Goal: Task Accomplishment & Management: Use online tool/utility

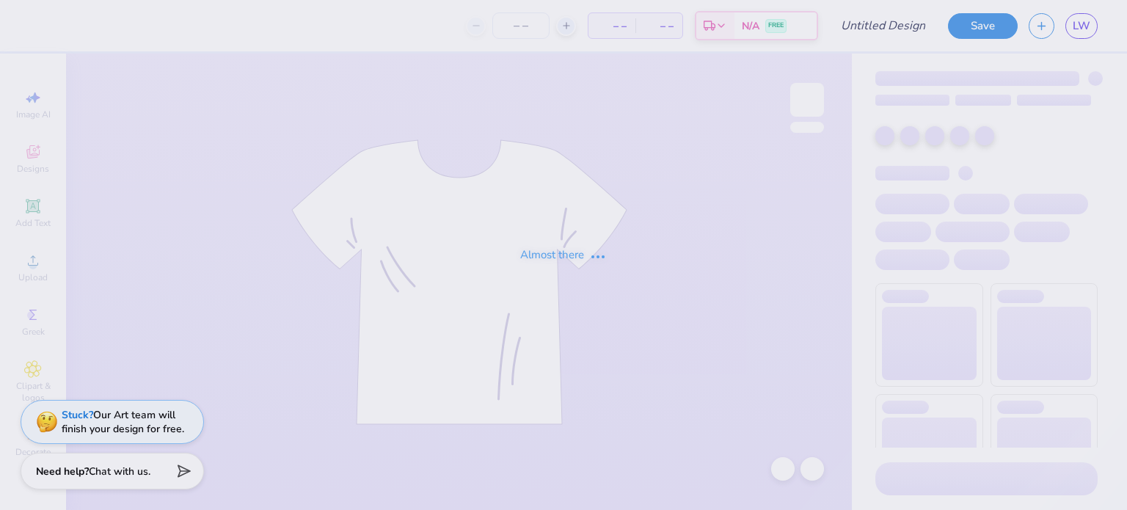
type input "Delta Chi F1 Fall 2025 Merch"
type input "25"
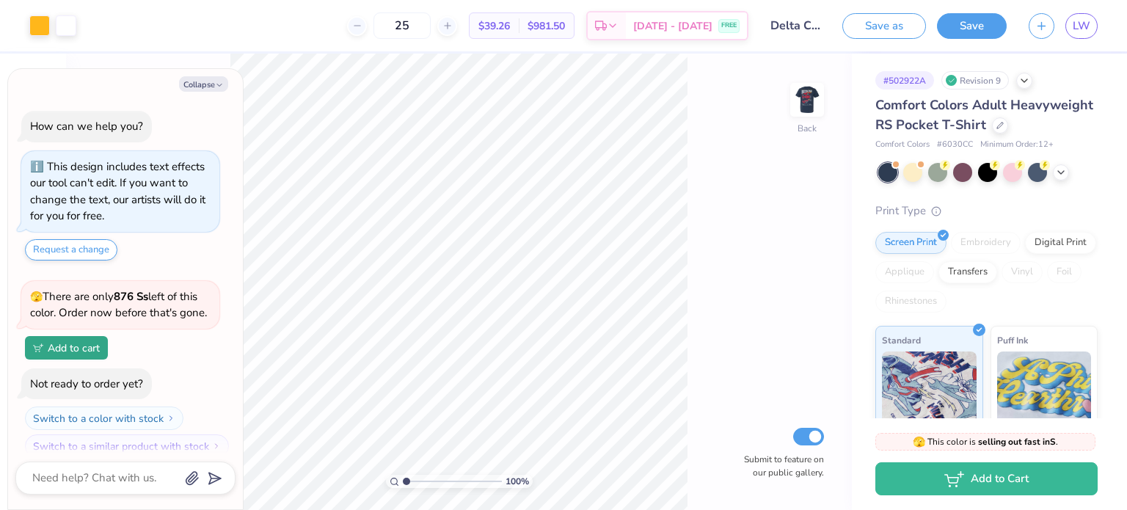
scroll to position [15, 0]
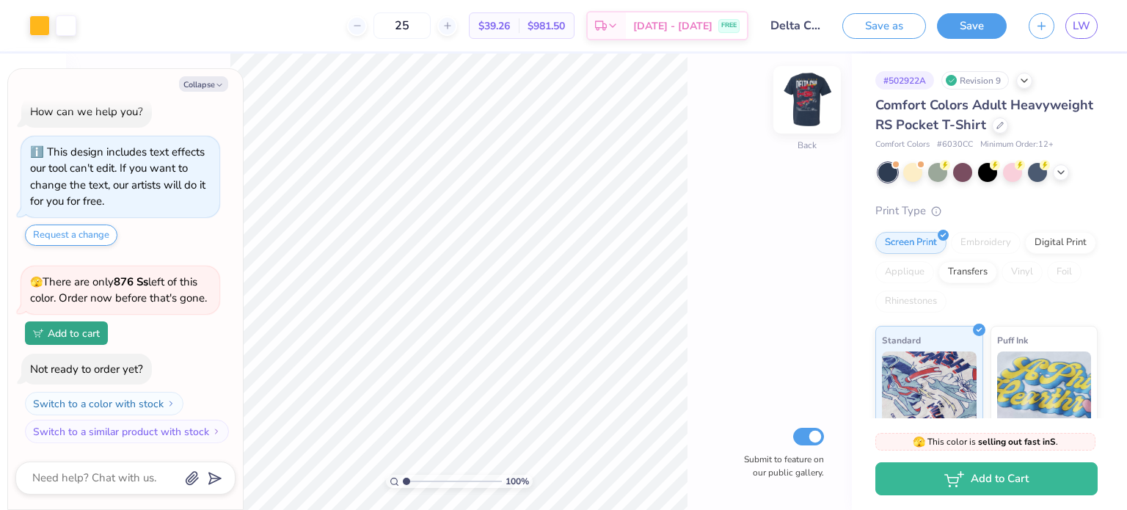
click at [809, 105] on img at bounding box center [807, 99] width 59 height 59
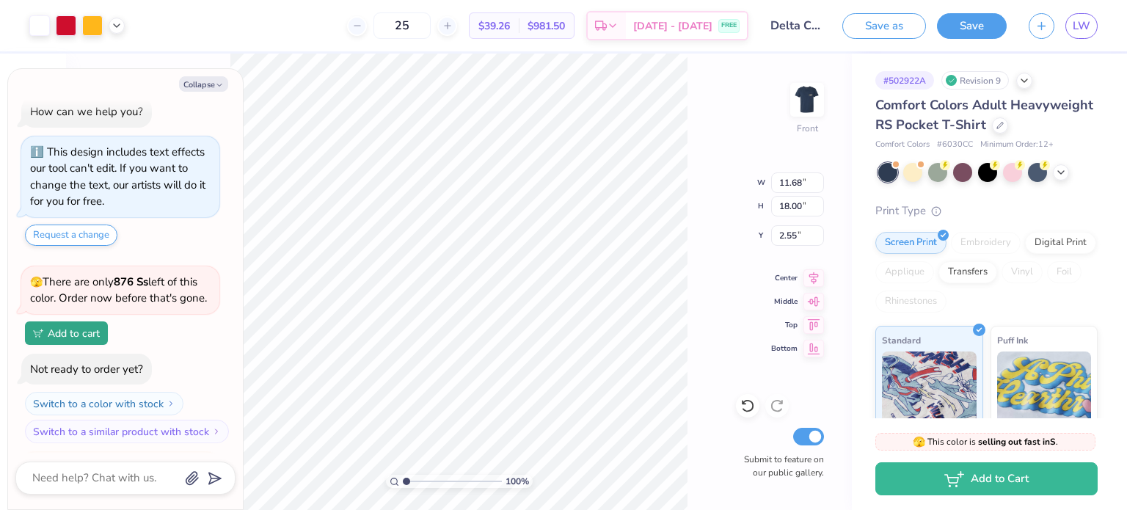
scroll to position [136, 0]
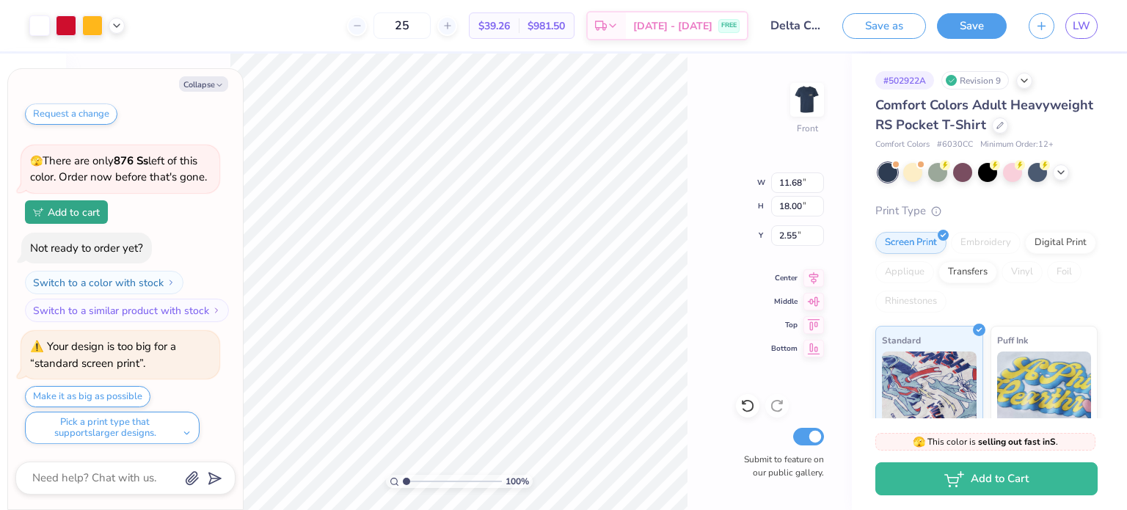
type textarea "x"
type input "17.99"
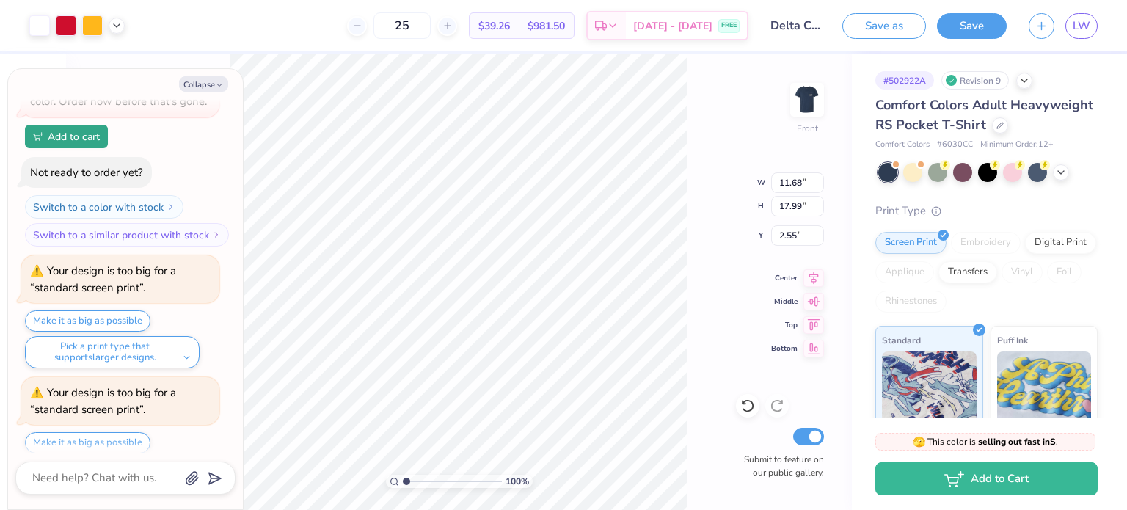
scroll to position [257, 0]
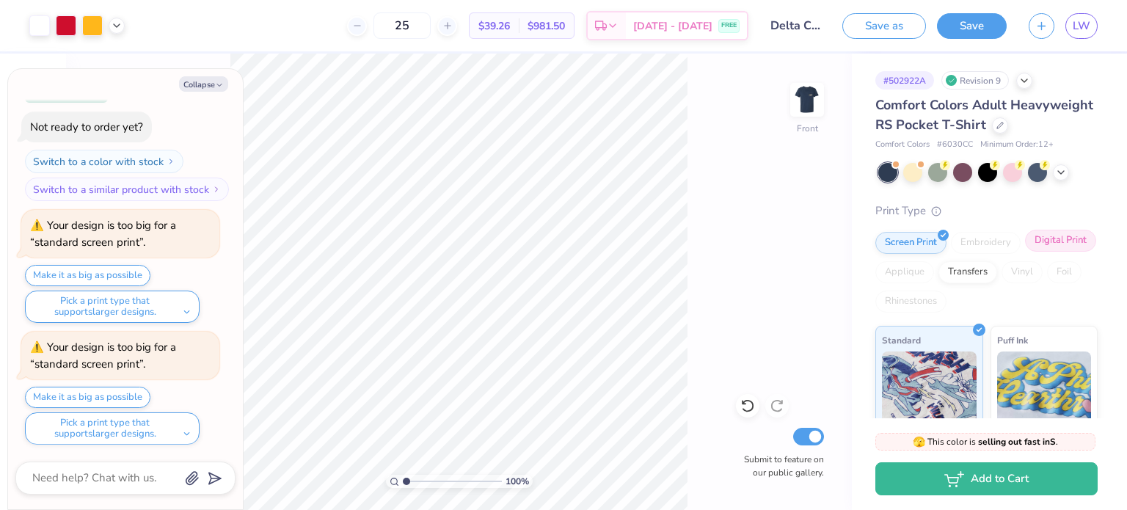
click at [1025, 252] on div "Digital Print" at bounding box center [1060, 241] width 71 height 22
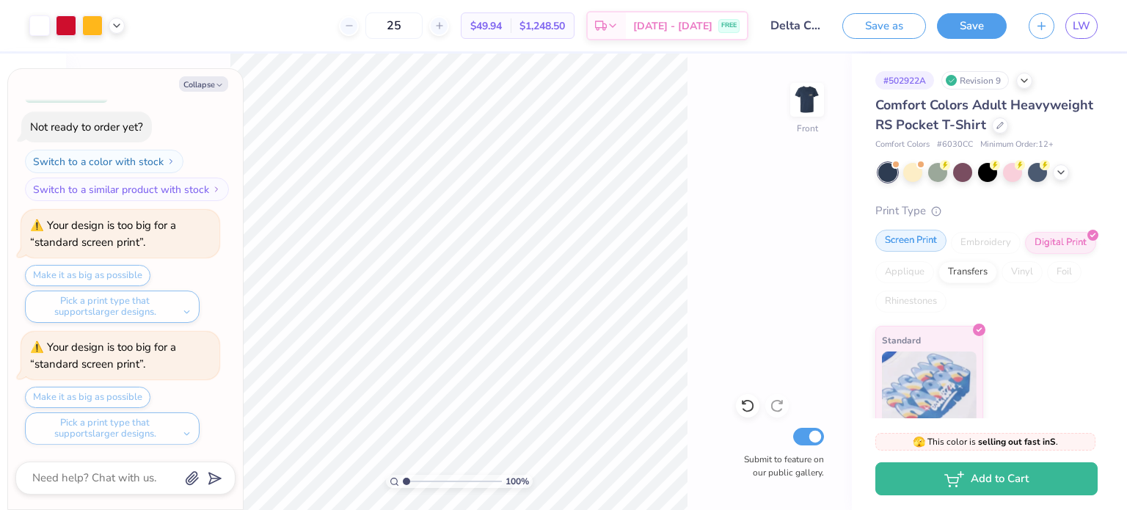
click at [912, 252] on div "Screen Print" at bounding box center [911, 241] width 71 height 22
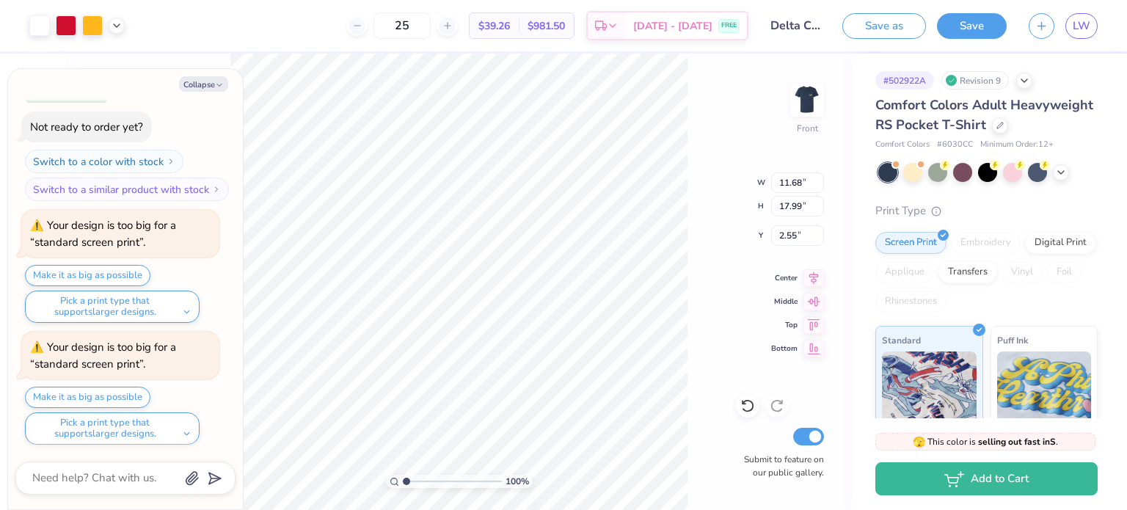
type textarea "x"
type input "2.15"
click at [953, 26] on button "Save" at bounding box center [972, 24] width 70 height 26
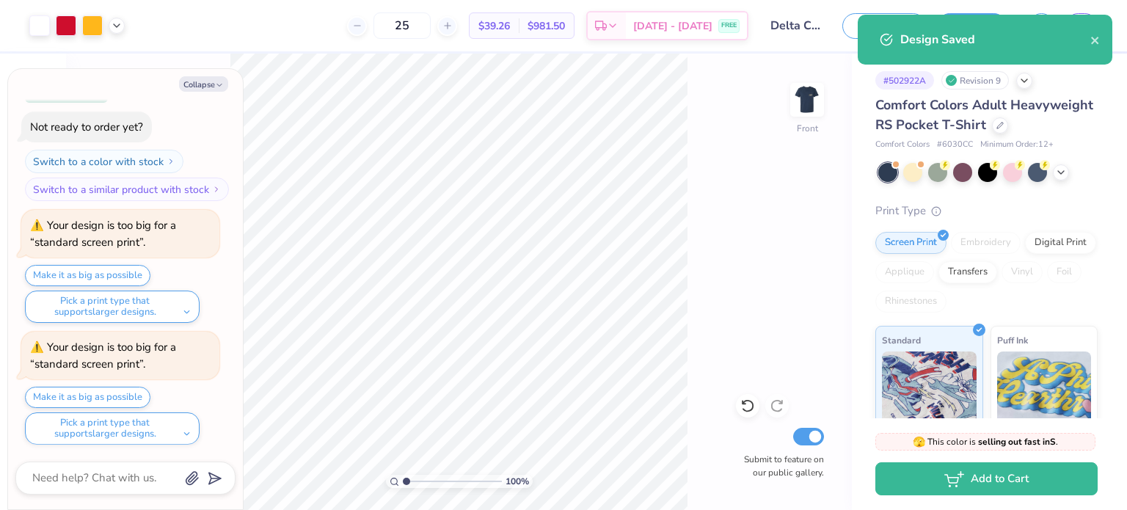
click at [721, 283] on div "100 % Front Submit to feature on our public gallery." at bounding box center [459, 282] width 786 height 457
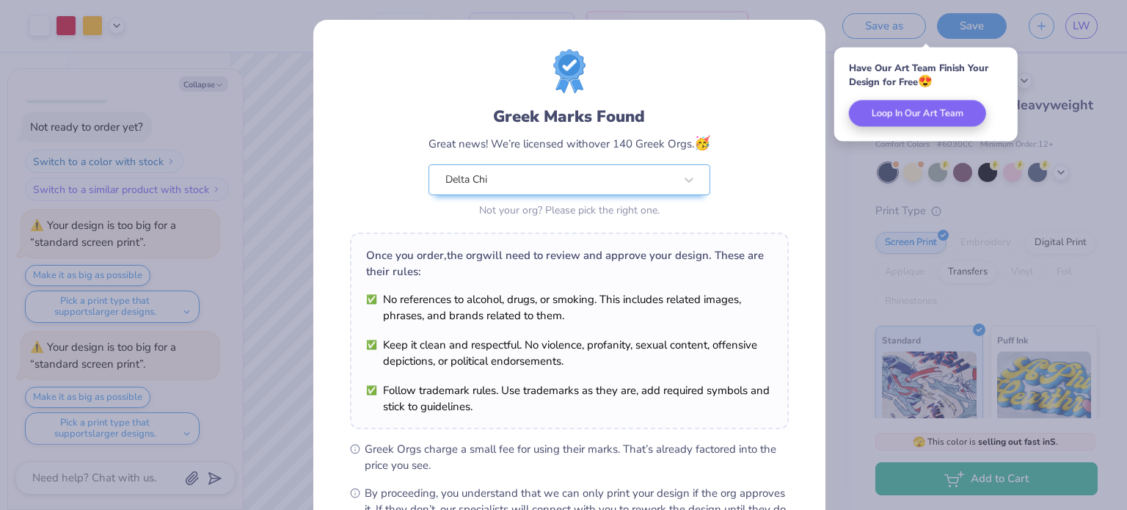
click at [868, 145] on div "Greek Marks Found Great news! We’re licensed with over 140 Greek Orgs. 🥳 Delta …" at bounding box center [563, 255] width 1127 height 510
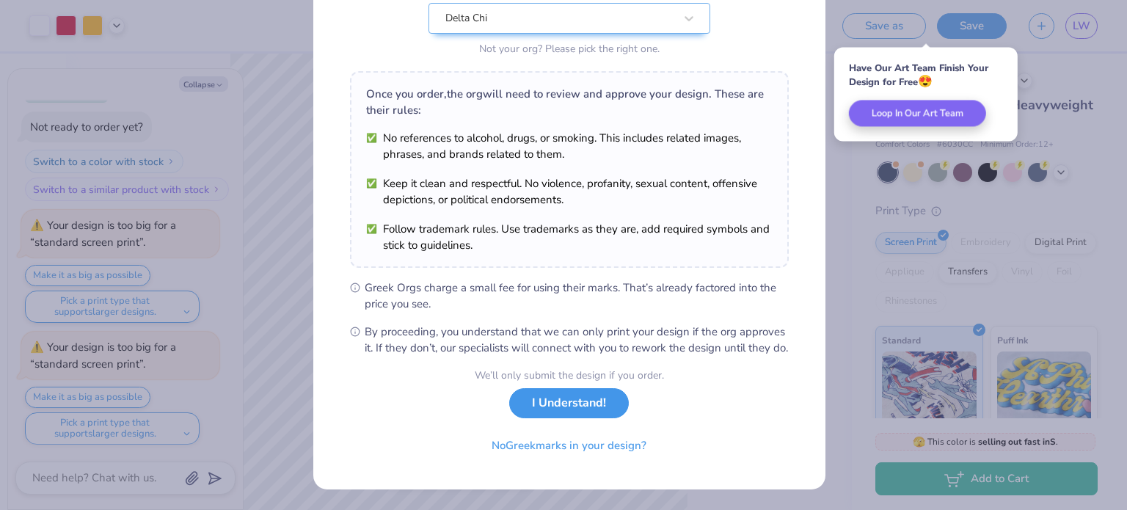
click at [557, 418] on button "I Understand!" at bounding box center [569, 403] width 120 height 30
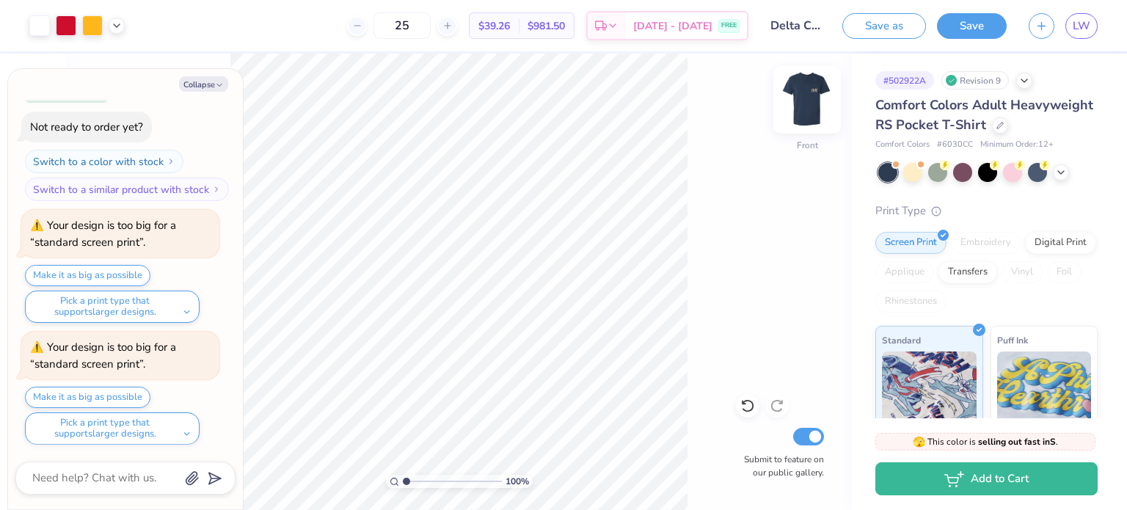
click at [799, 128] on div "Front" at bounding box center [808, 109] width 34 height 52
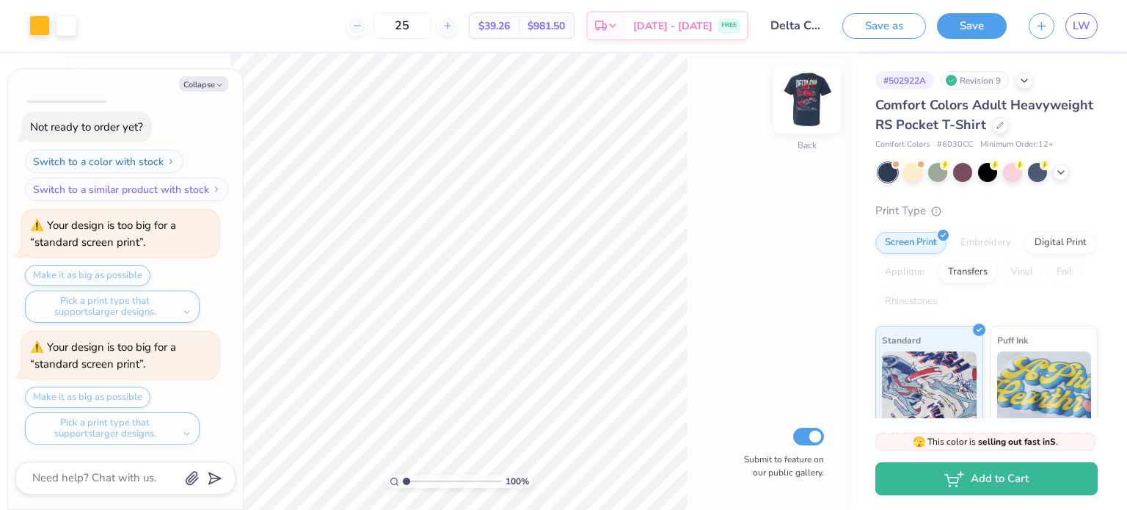
click at [808, 101] on img at bounding box center [807, 99] width 59 height 59
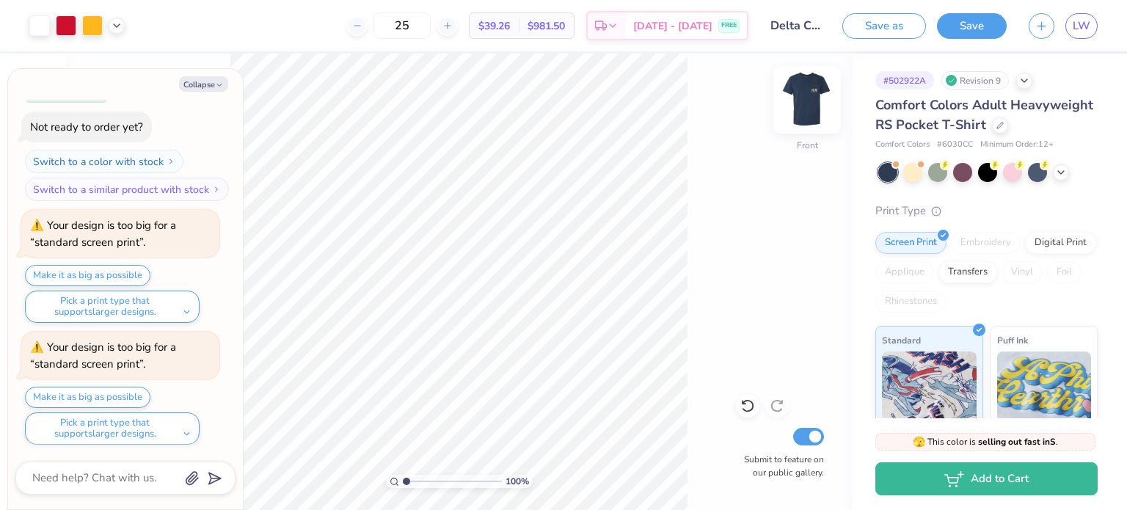
click at [793, 112] on img at bounding box center [807, 99] width 59 height 59
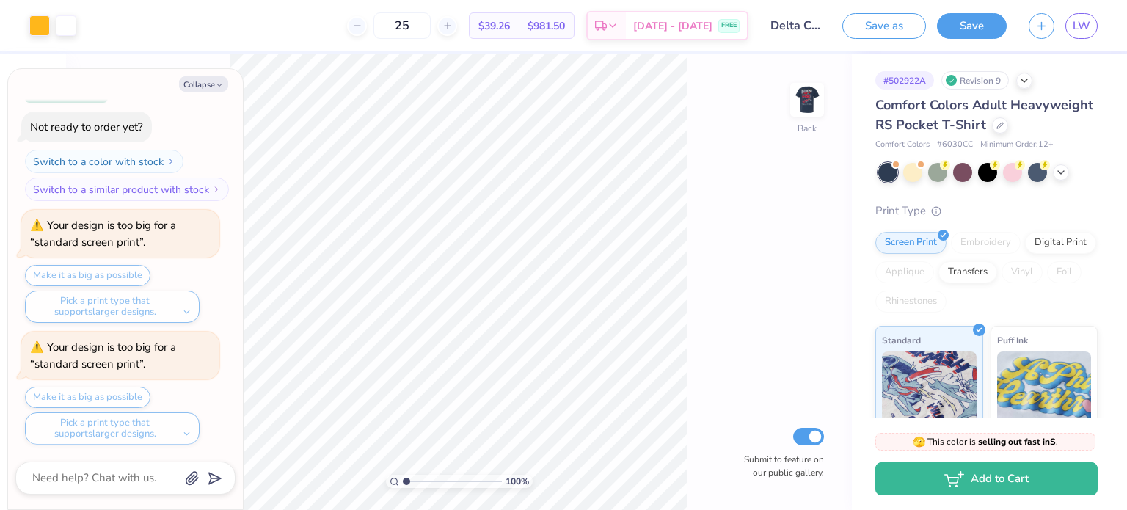
click at [793, 112] on img at bounding box center [807, 99] width 29 height 29
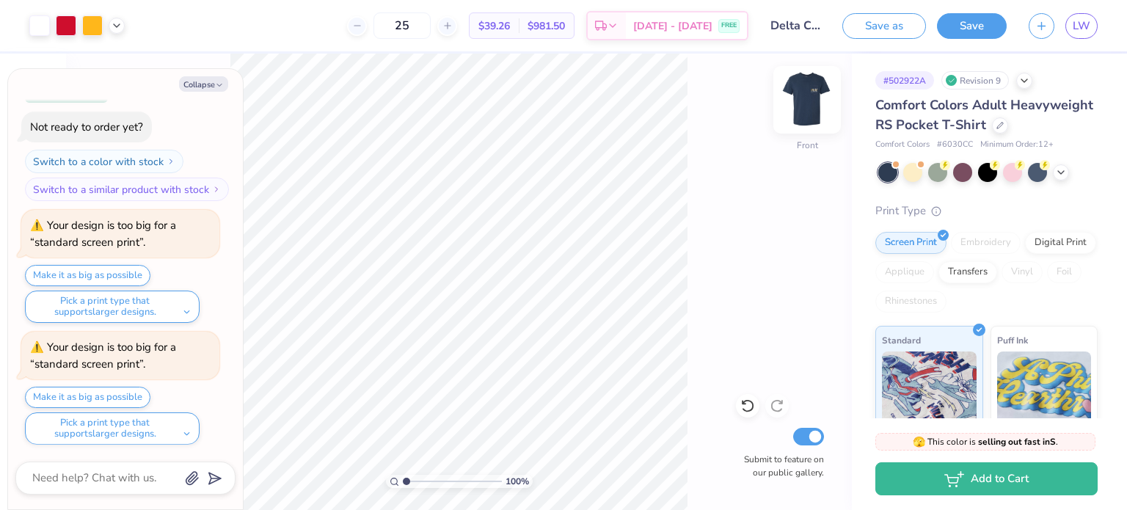
click at [824, 93] on img at bounding box center [807, 99] width 59 height 59
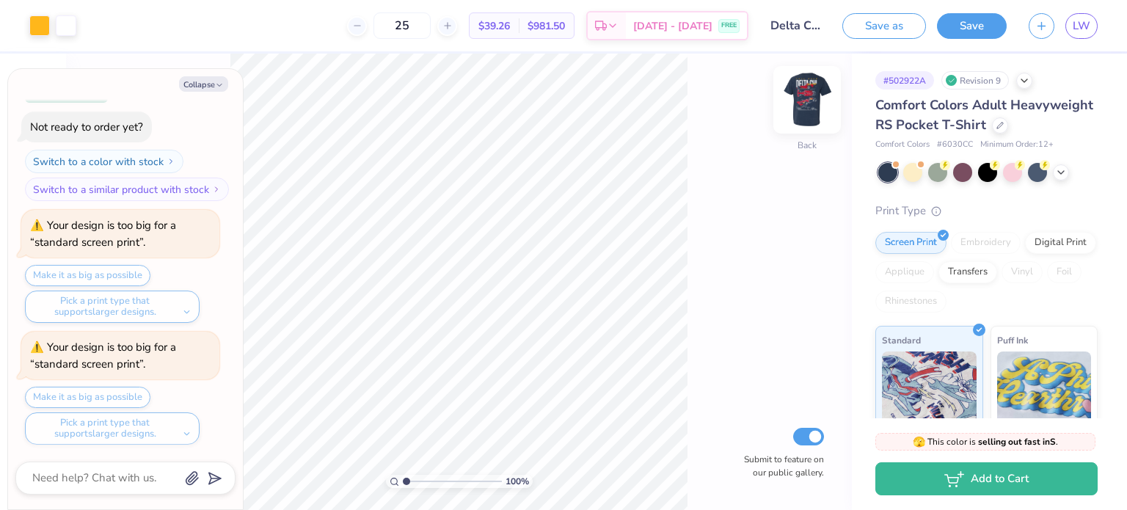
click at [816, 92] on img at bounding box center [807, 99] width 59 height 59
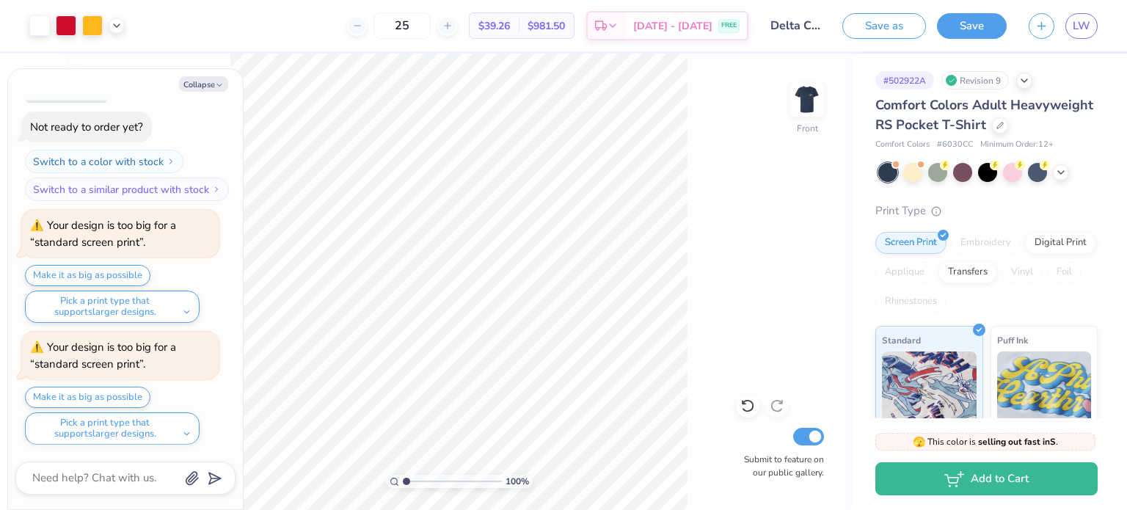
click at [816, 92] on img at bounding box center [807, 99] width 29 height 29
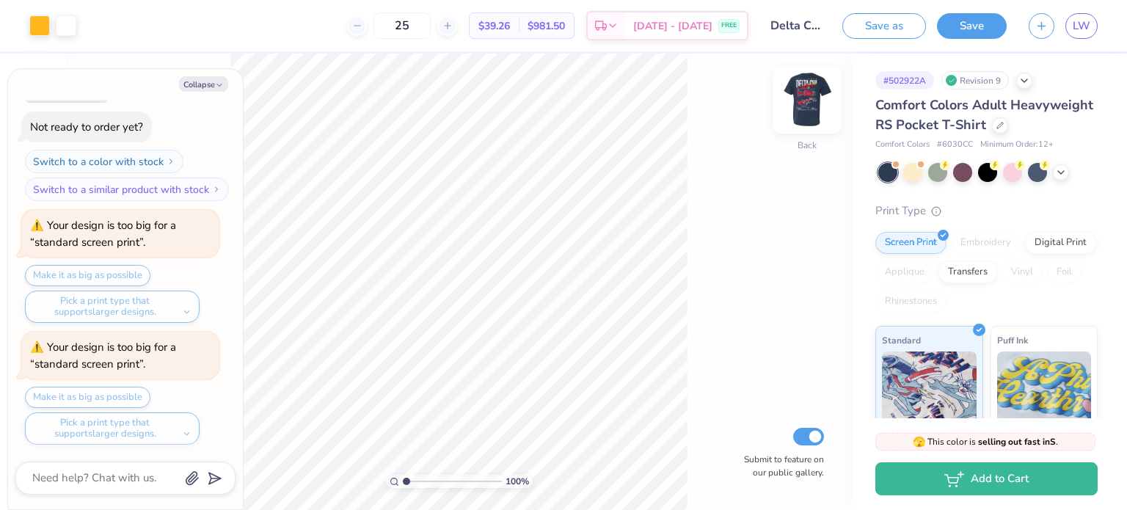
click at [798, 129] on div at bounding box center [808, 100] width 68 height 68
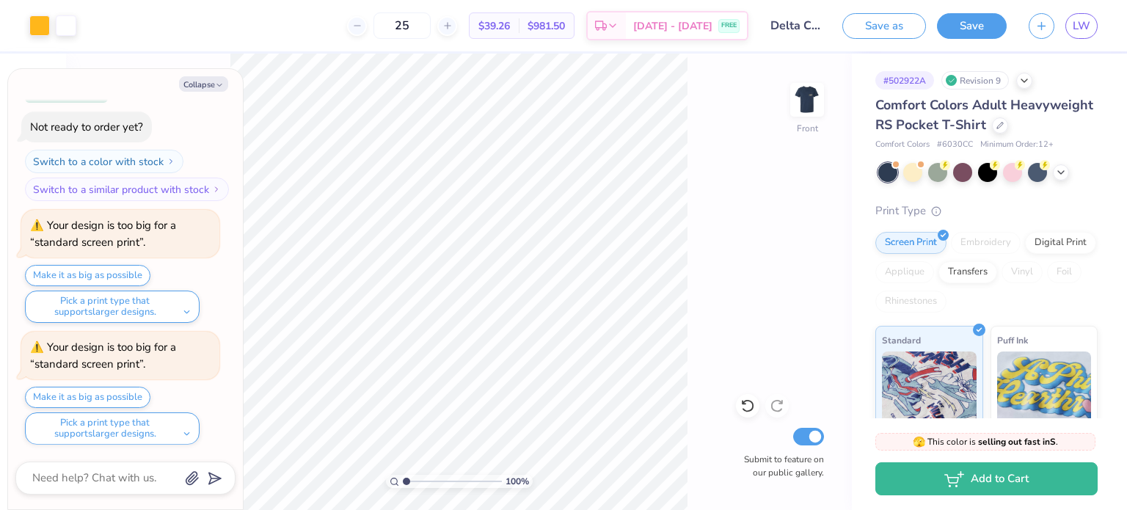
type textarea "x"
click at [1079, 19] on span "LW" at bounding box center [1082, 26] width 18 height 17
